Goal: Transaction & Acquisition: Purchase product/service

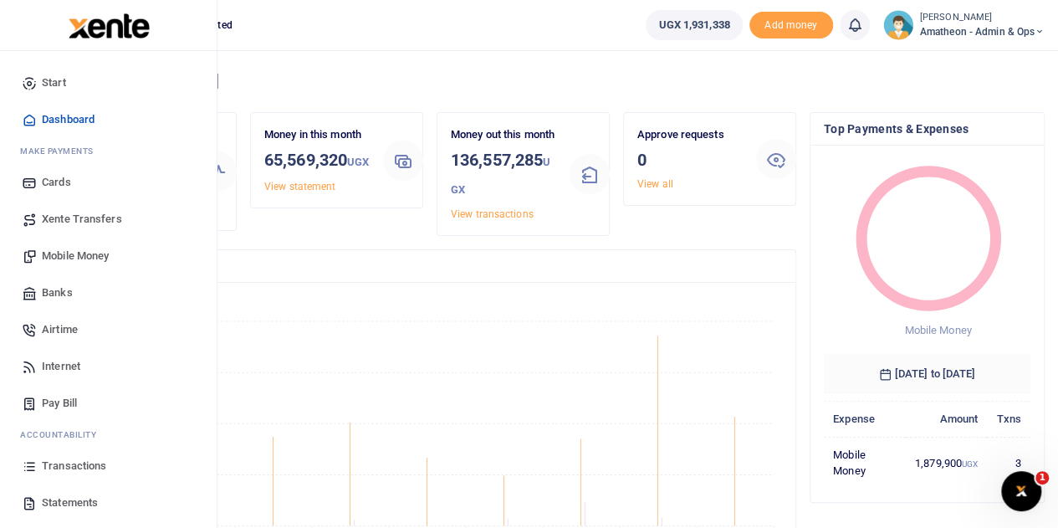
click at [44, 502] on span "Statements" at bounding box center [70, 502] width 56 height 17
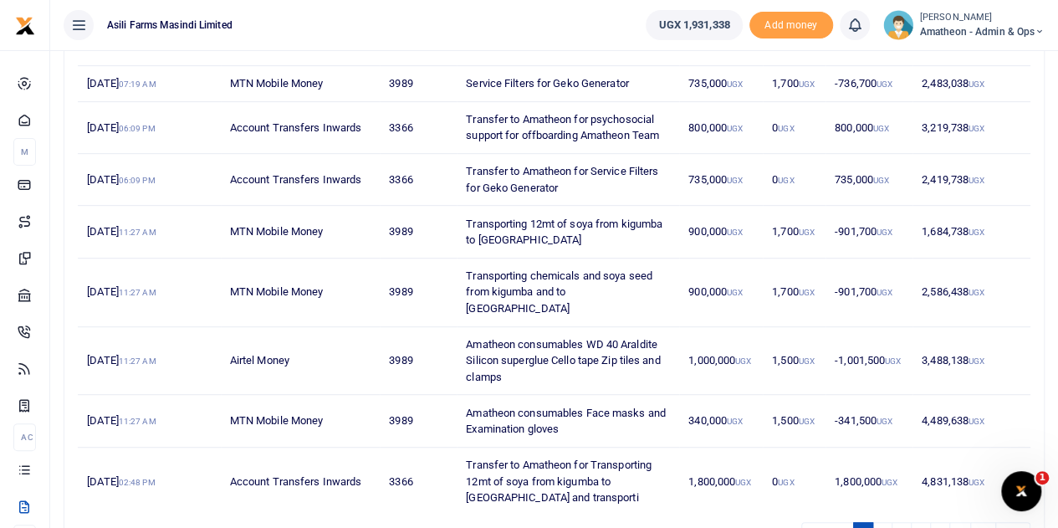
scroll to position [416, 0]
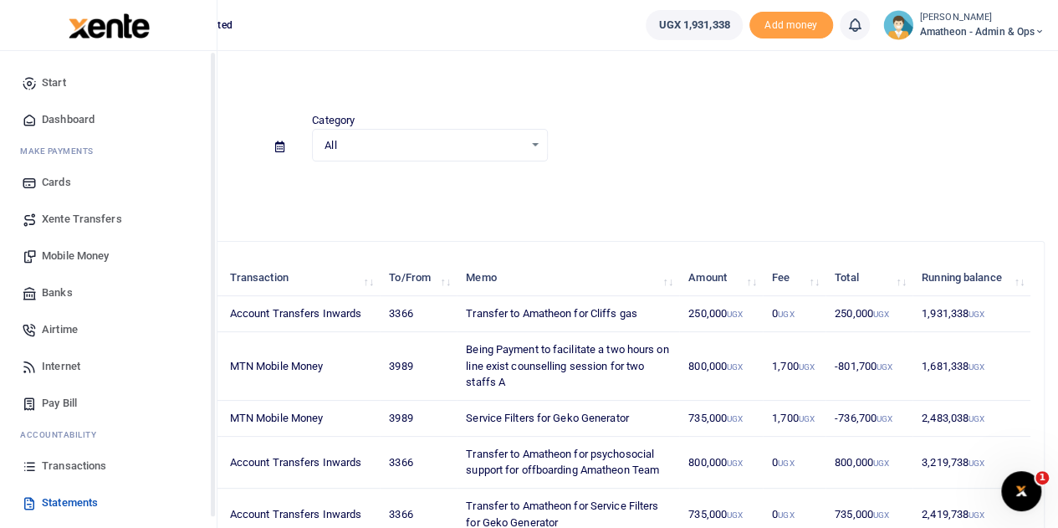
click at [57, 257] on span "Mobile Money" at bounding box center [75, 256] width 67 height 17
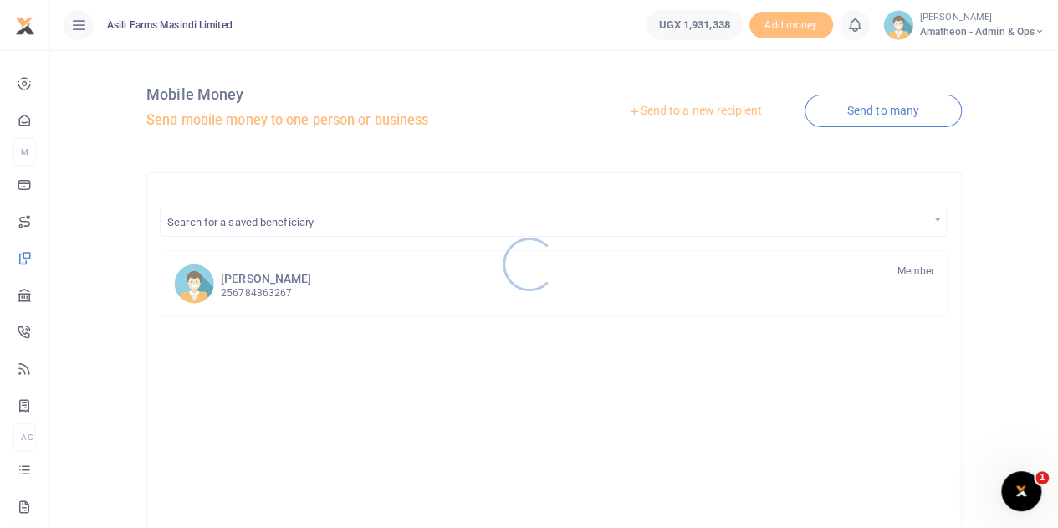
click at [700, 112] on div at bounding box center [529, 264] width 1058 height 528
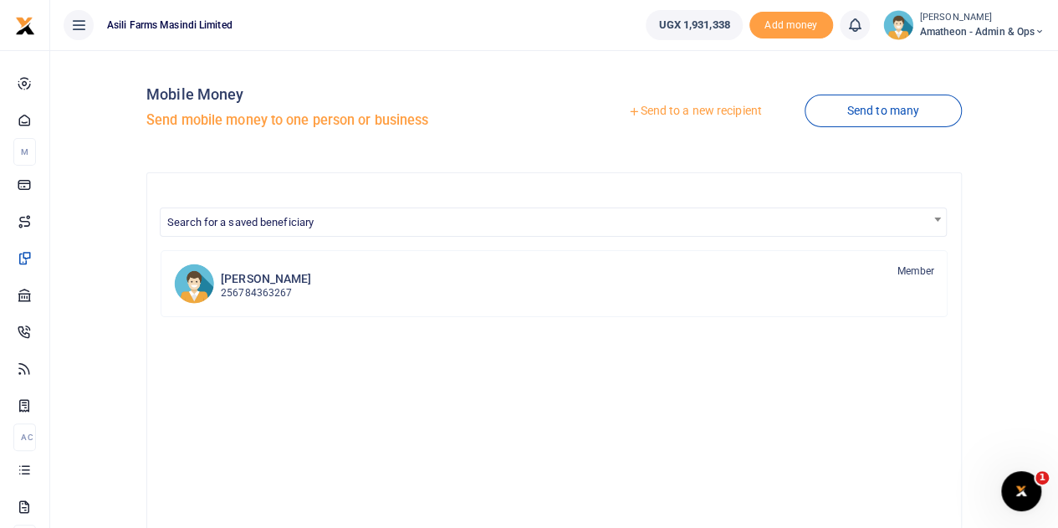
click at [699, 110] on link "Send to a new recipient" at bounding box center [695, 111] width 218 height 30
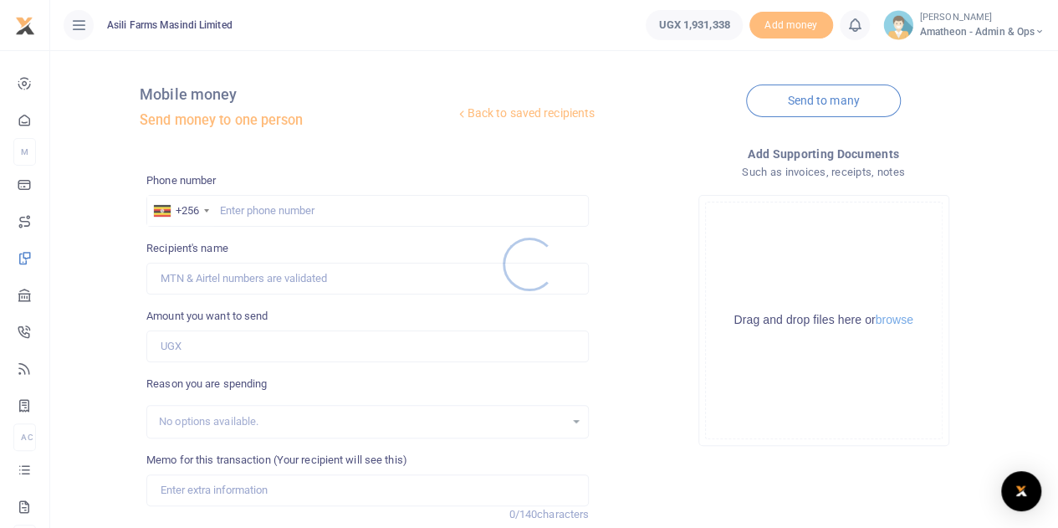
click at [900, 320] on div at bounding box center [529, 264] width 1058 height 528
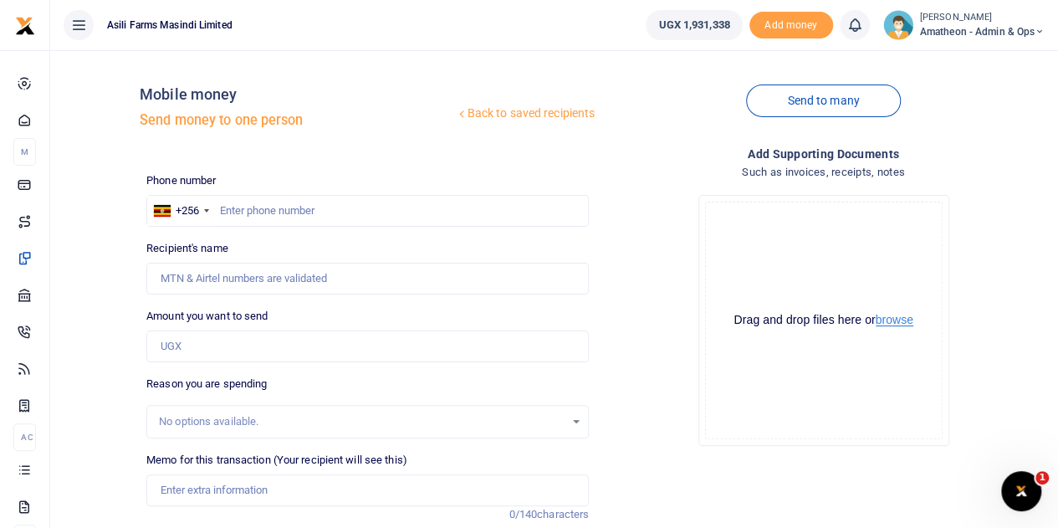
click at [900, 320] on button "browse" at bounding box center [895, 320] width 38 height 13
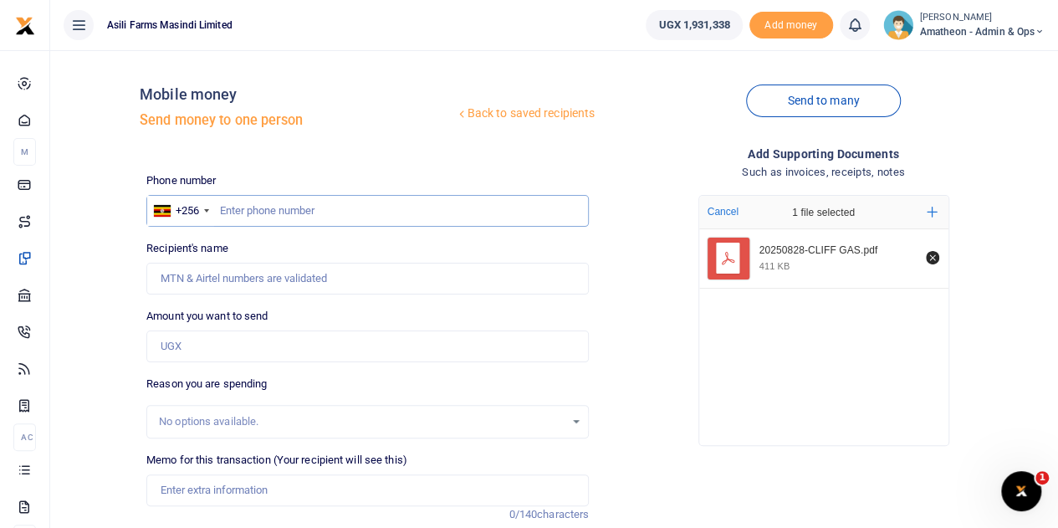
click at [305, 218] on input "text" at bounding box center [367, 211] width 443 height 32
type input "791533455"
type input "Thapelo Nakedi Cliff Fenyane"
click at [239, 343] on input "Amount you want to send" at bounding box center [367, 346] width 443 height 32
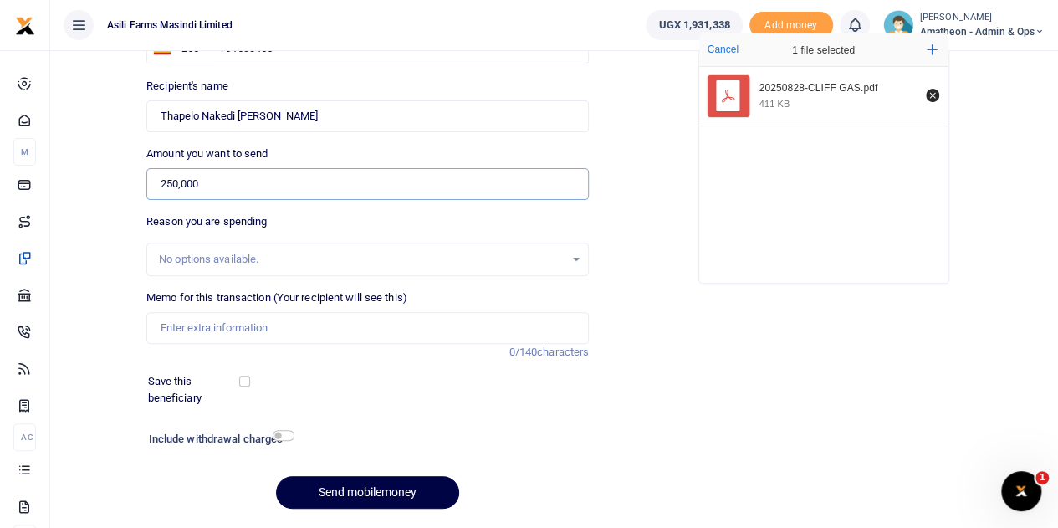
scroll to position [167, 0]
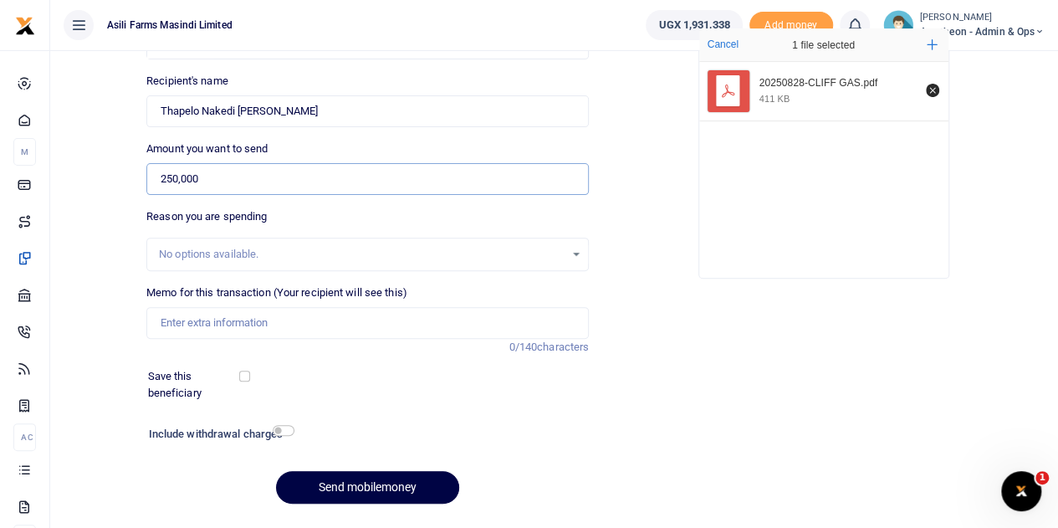
type input "250,000"
click at [228, 318] on input "Memo for this transaction (Your recipient will see this)" at bounding box center [367, 323] width 443 height 32
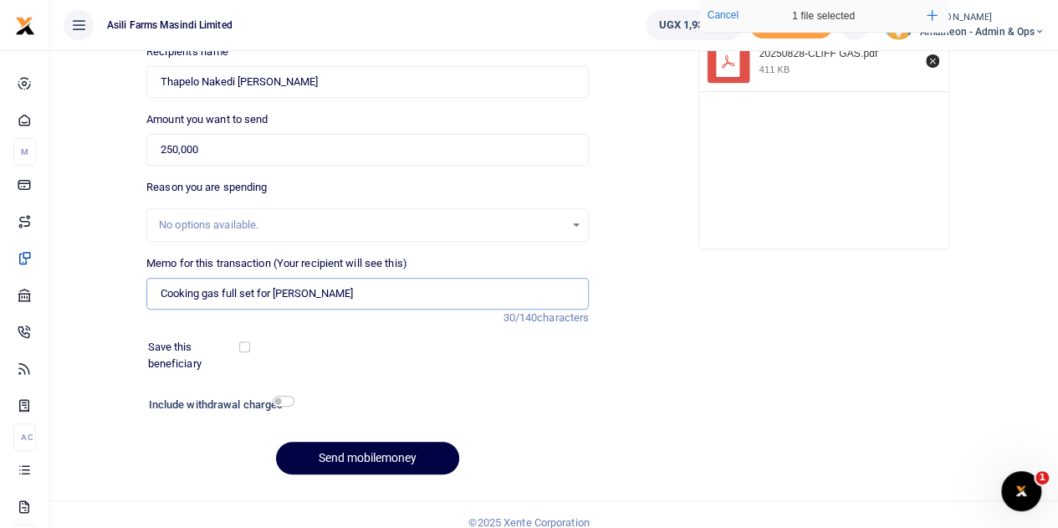
scroll to position [211, 0]
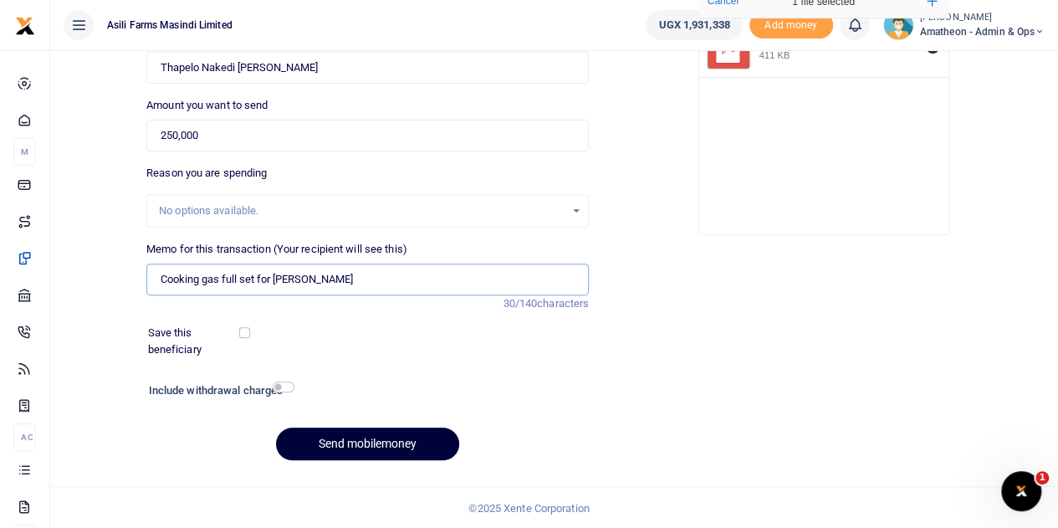
type input "Cooking gas full set for [PERSON_NAME]"
click at [373, 441] on button "Send mobilemoney" at bounding box center [367, 444] width 183 height 33
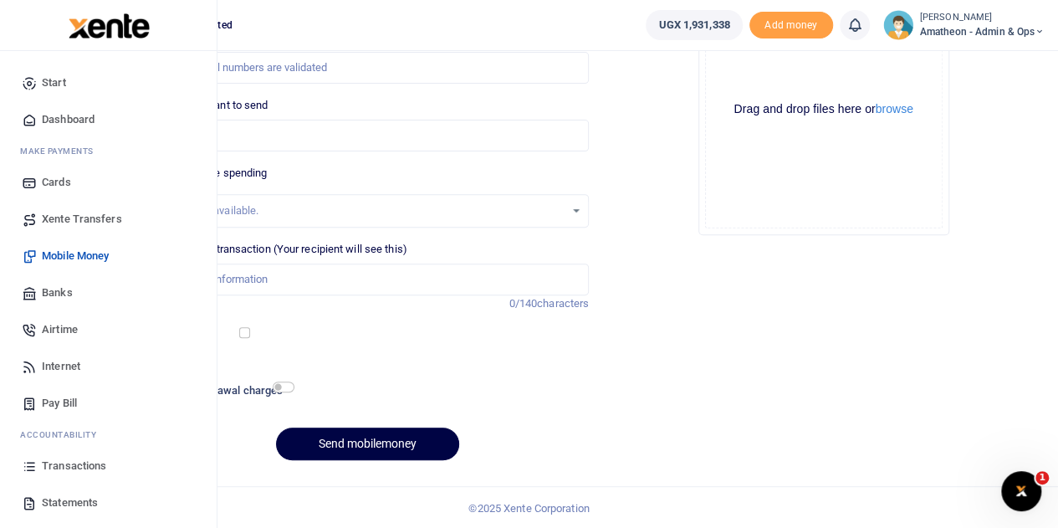
click at [58, 464] on span "Transactions" at bounding box center [74, 466] width 64 height 17
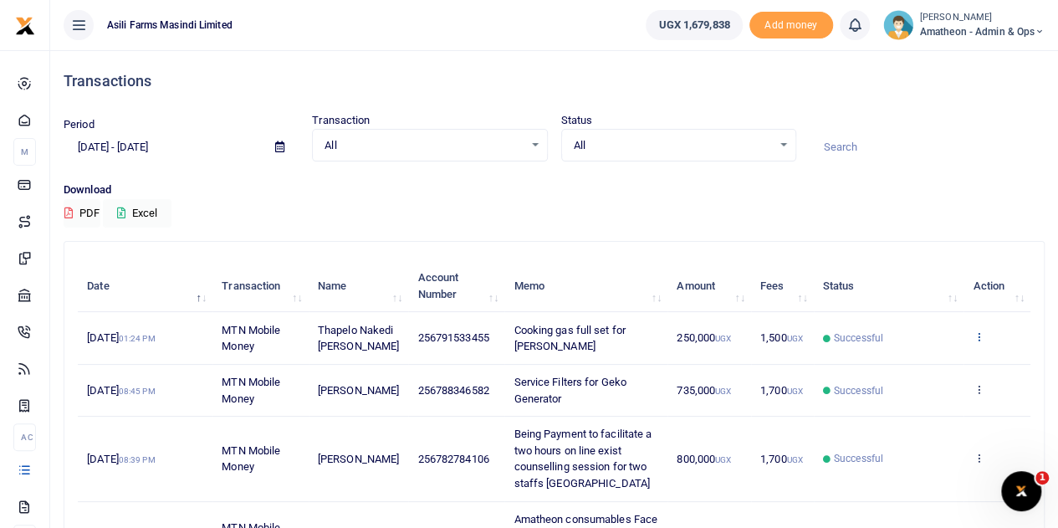
click at [979, 342] on icon at bounding box center [978, 336] width 11 height 12
click at [914, 369] on link "View details" at bounding box center [918, 372] width 132 height 23
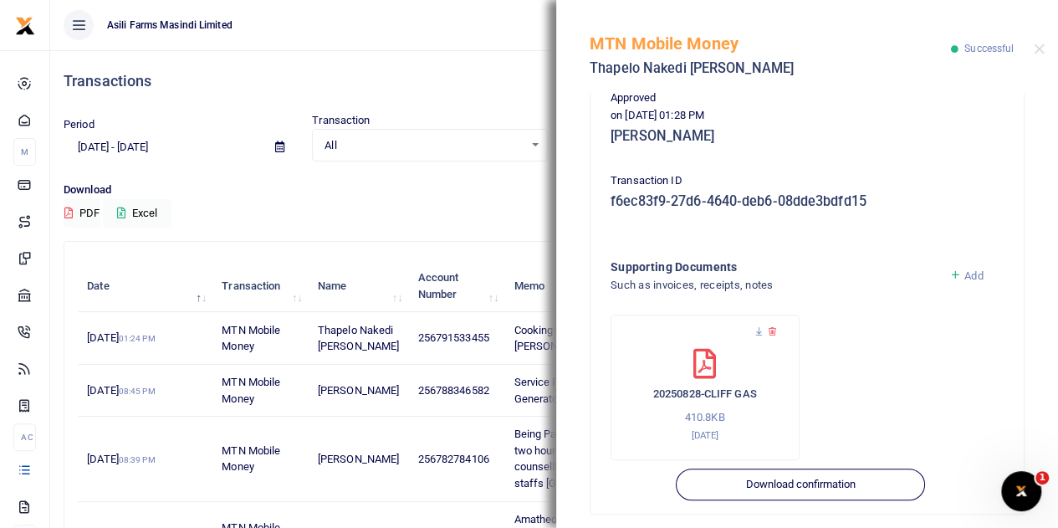
scroll to position [432, 0]
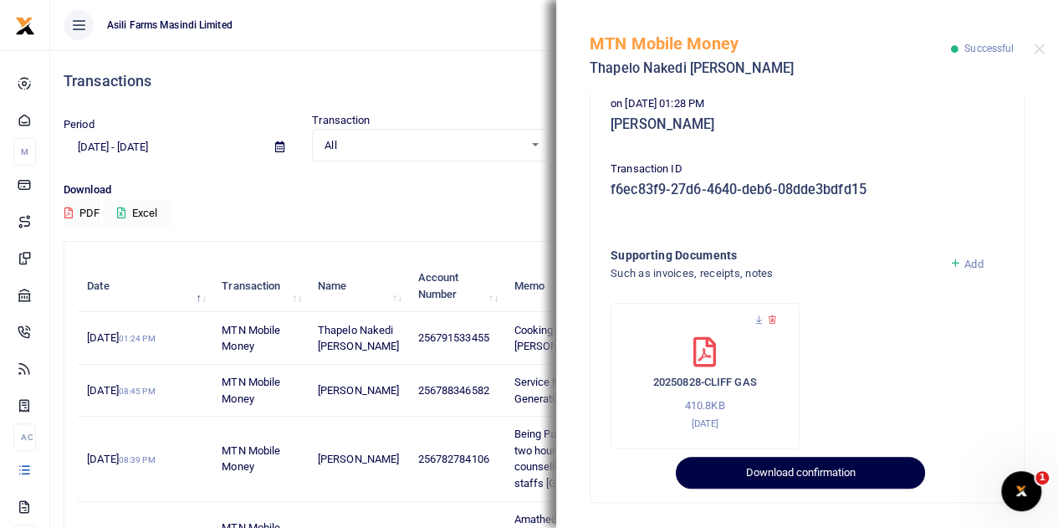
click at [790, 470] on button "Download confirmation" at bounding box center [800, 473] width 248 height 32
